Goal: Find specific page/section

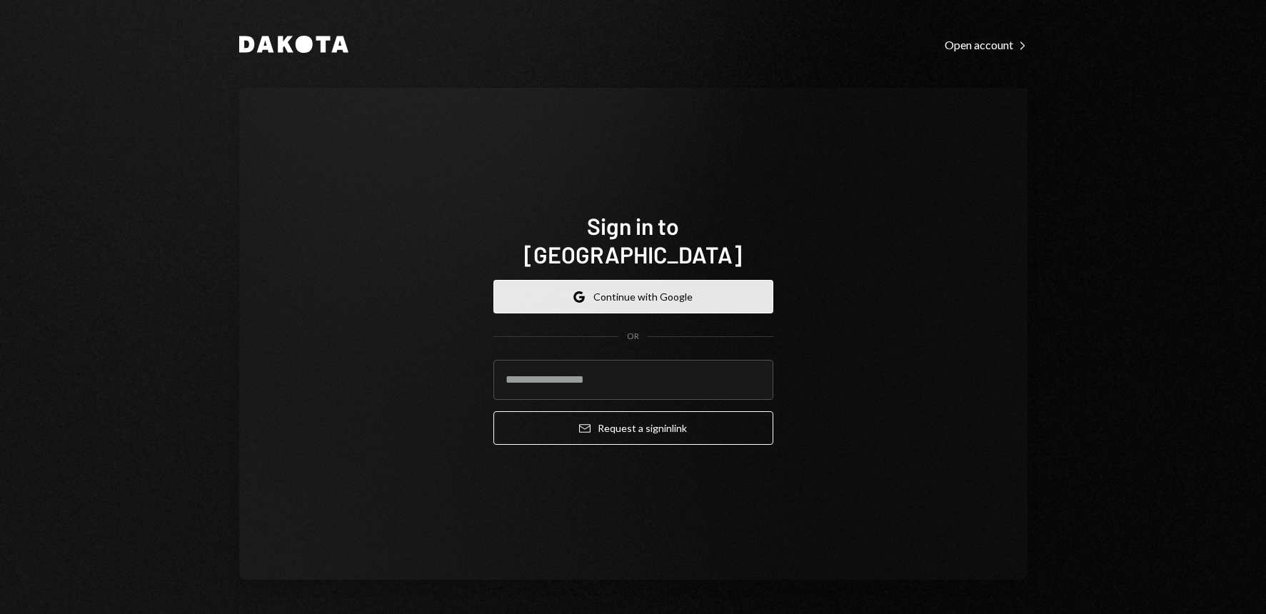
drag, startPoint x: 0, startPoint y: 0, endPoint x: 660, endPoint y: 291, distance: 721.3
click at [660, 291] on button "Google Continue with Google" at bounding box center [633, 297] width 280 height 34
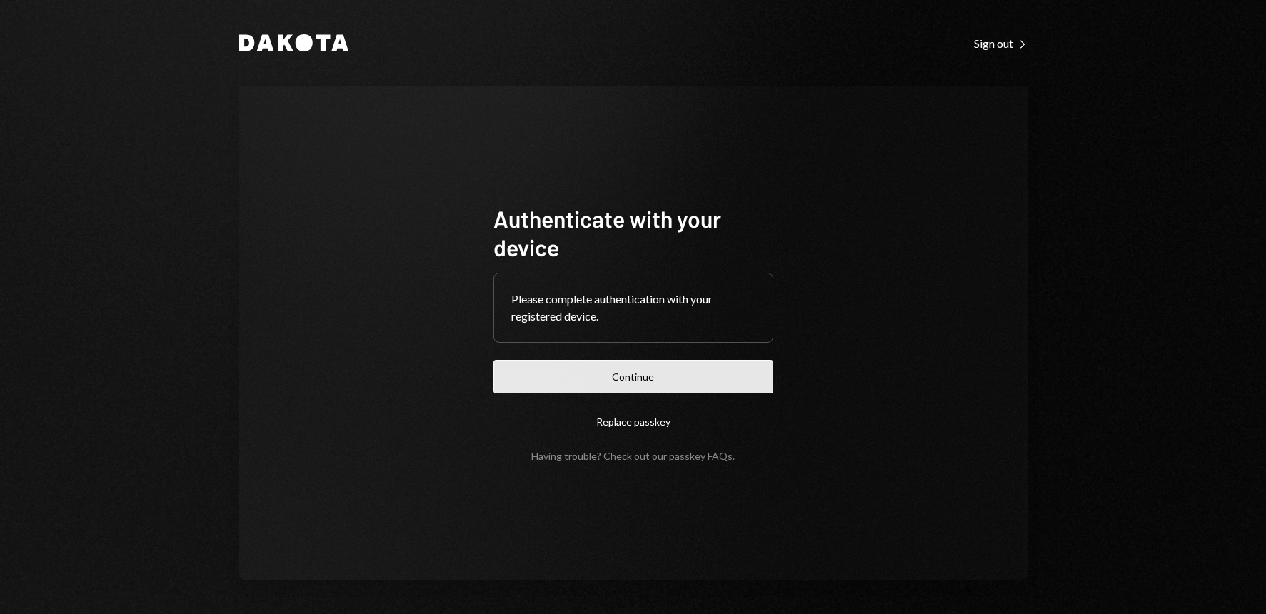
click at [667, 375] on button "Continue" at bounding box center [633, 377] width 280 height 34
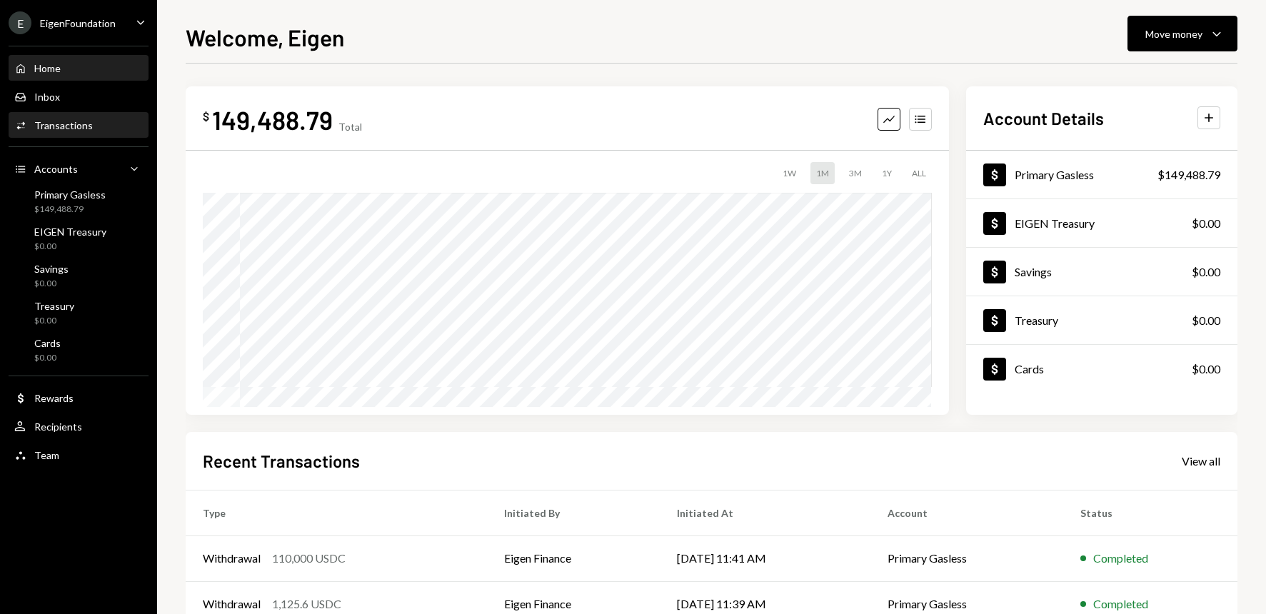
click at [36, 130] on div "Transactions" at bounding box center [63, 125] width 59 height 12
